Goal: Information Seeking & Learning: Check status

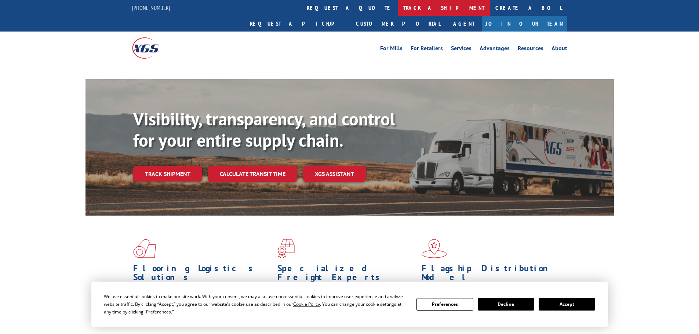
click at [398, 7] on link "track a shipment" at bounding box center [444, 8] width 92 height 16
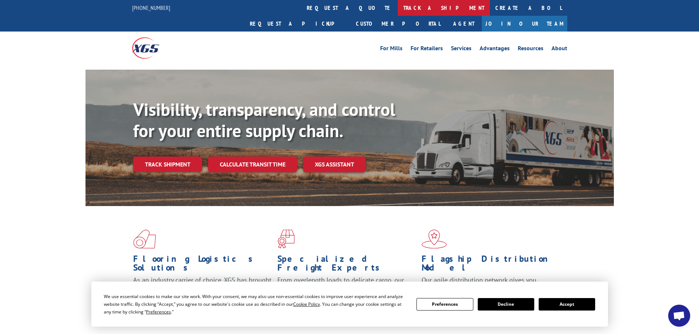
click at [398, 10] on link "track a shipment" at bounding box center [444, 8] width 92 height 16
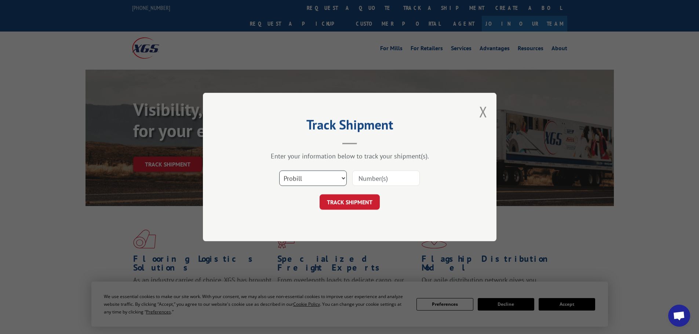
drag, startPoint x: 315, startPoint y: 178, endPoint x: 310, endPoint y: 182, distance: 6.2
click at [314, 178] on select "Select category... Probill BOL PO" at bounding box center [313, 178] width 68 height 15
select select "bol"
click at [279, 171] on select "Select category... Probill BOL PO" at bounding box center [313, 178] width 68 height 15
click at [365, 174] on input at bounding box center [386, 178] width 68 height 15
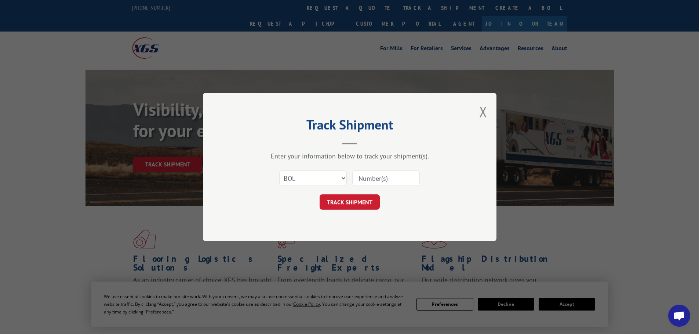
paste input "7081791"
type input "7081791"
click at [353, 203] on button "TRACK SHIPMENT" at bounding box center [350, 202] width 60 height 15
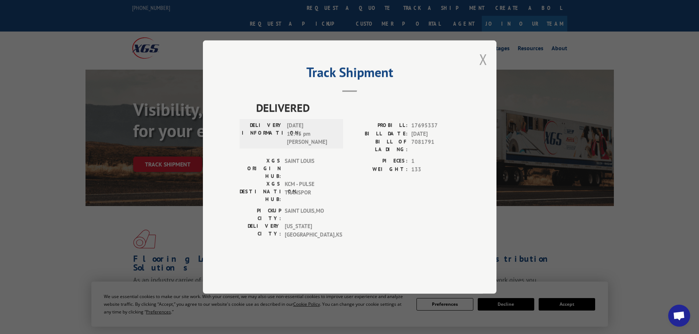
click at [480, 69] on button "Close modal" at bounding box center [483, 59] width 8 height 19
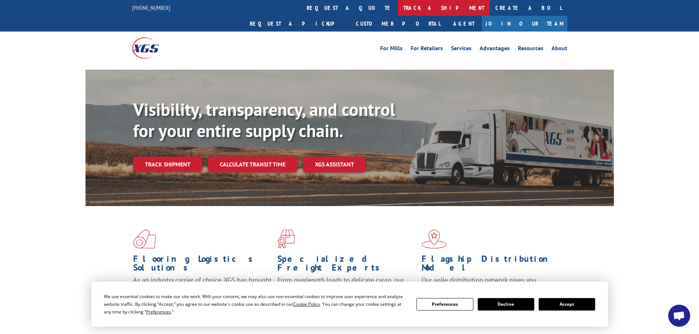
click at [398, 12] on link "track a shipment" at bounding box center [444, 8] width 92 height 16
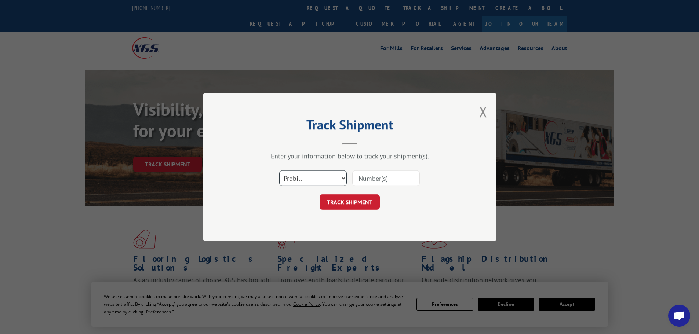
click at [309, 176] on select "Select category... Probill BOL PO" at bounding box center [313, 178] width 68 height 15
select select "bol"
click at [279, 171] on select "Select category... Probill BOL PO" at bounding box center [313, 178] width 68 height 15
click at [354, 176] on input at bounding box center [386, 178] width 68 height 15
paste input "5653753"
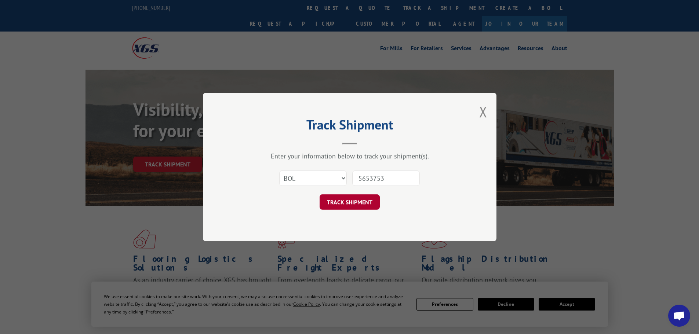
type input "5653753"
click at [351, 200] on button "TRACK SHIPMENT" at bounding box center [350, 202] width 60 height 15
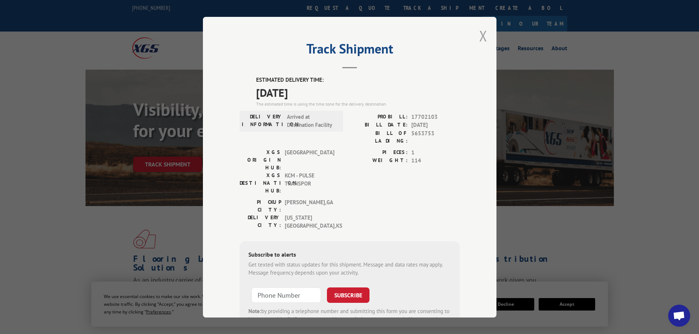
click at [482, 36] on button "Close modal" at bounding box center [483, 35] width 8 height 19
